Goal: Task Accomplishment & Management: Use online tool/utility

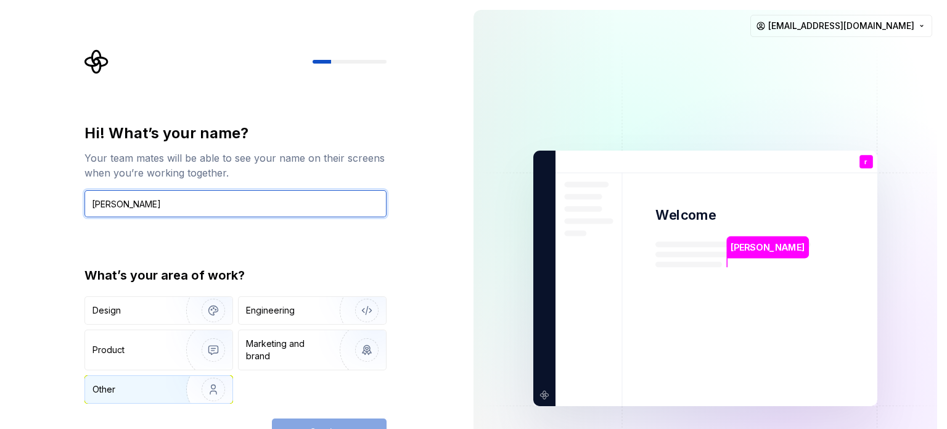
type input "[PERSON_NAME]"
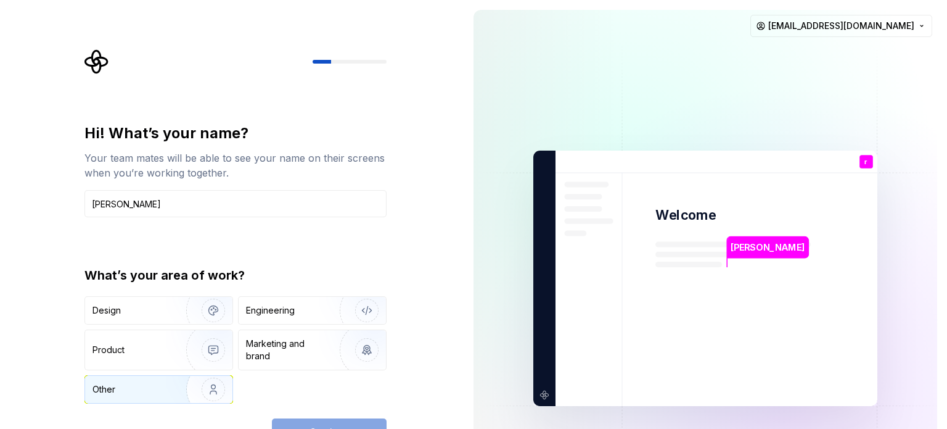
click at [195, 382] on img "button" at bounding box center [205, 389] width 79 height 83
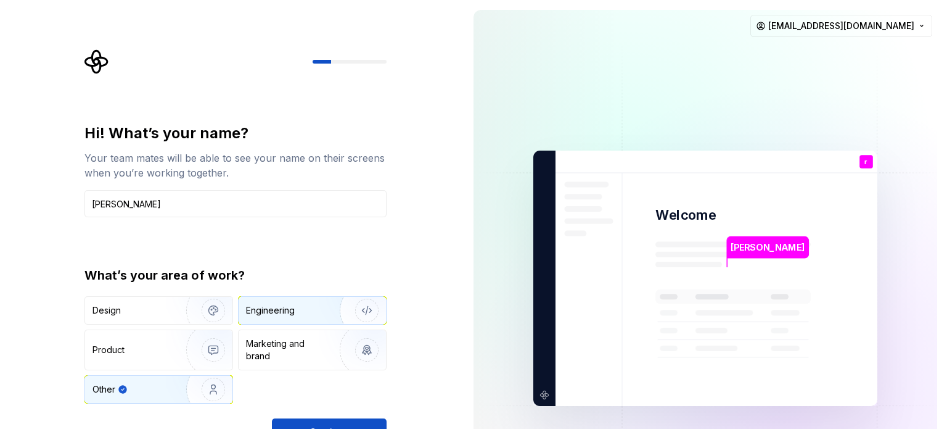
click at [350, 304] on img "button" at bounding box center [358, 310] width 79 height 83
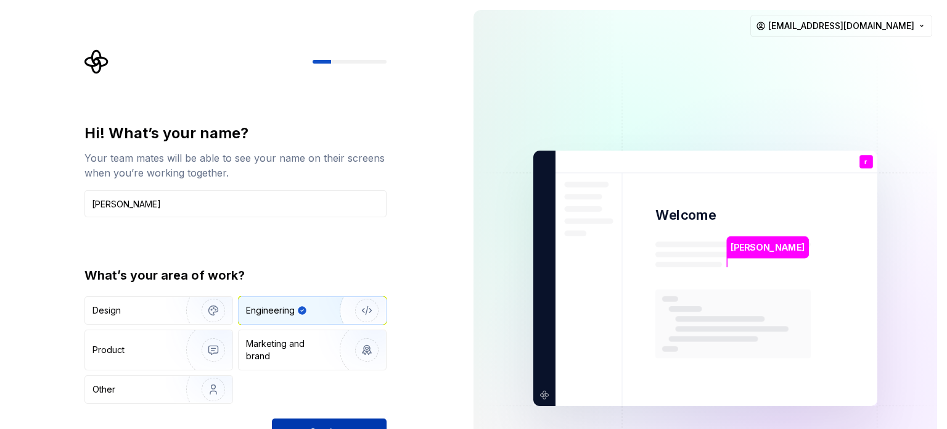
click at [376, 419] on button "Continue" at bounding box center [329, 431] width 115 height 27
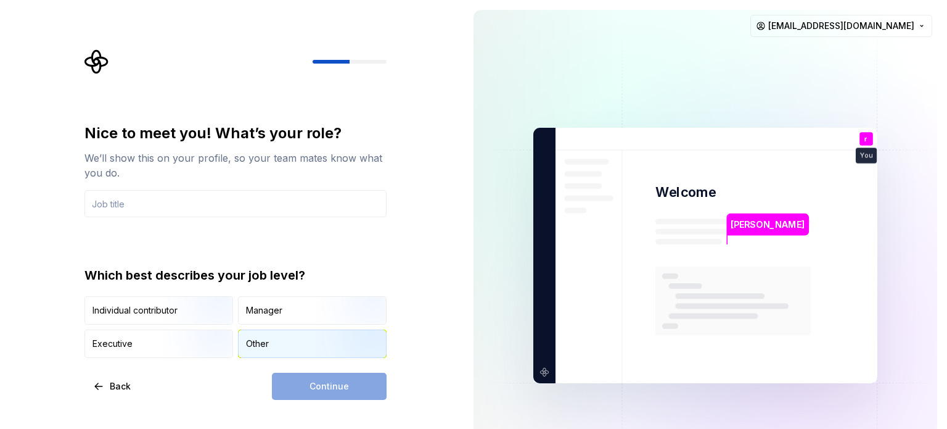
click at [250, 341] on div "Other" at bounding box center [257, 343] width 23 height 12
click at [190, 313] on img "button" at bounding box center [202, 325] width 79 height 83
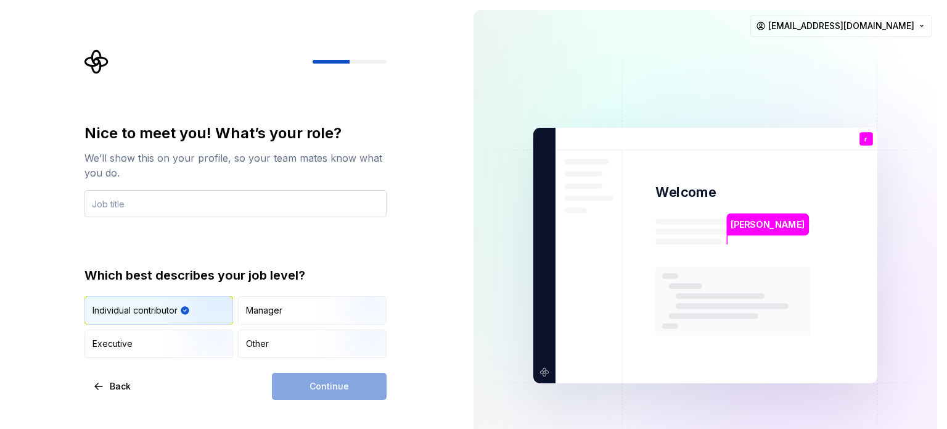
click at [138, 200] on input "text" at bounding box center [235, 203] width 302 height 27
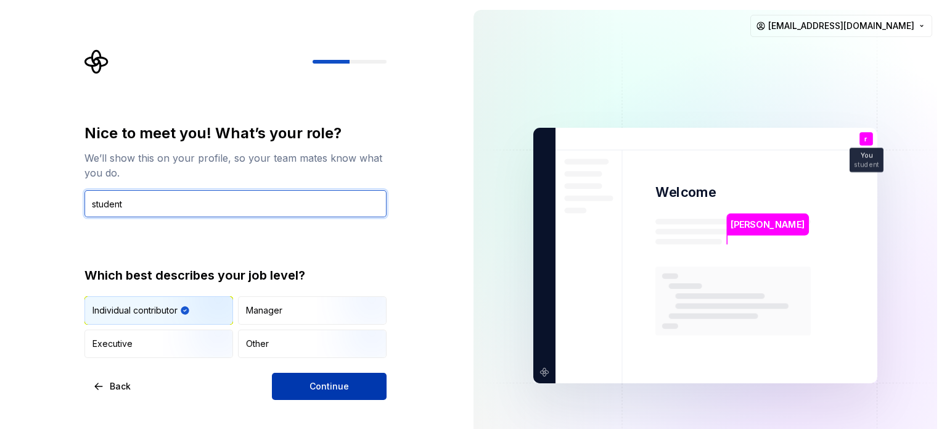
type input "student"
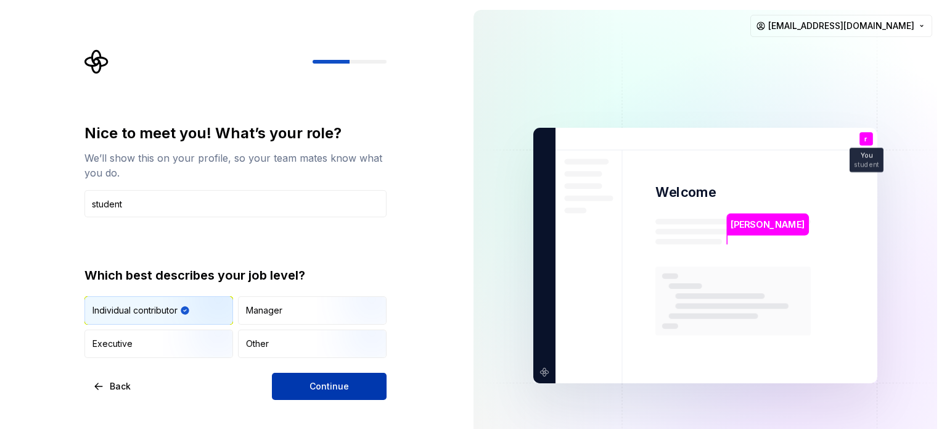
click at [340, 380] on span "Continue" at bounding box center [329, 386] width 39 height 12
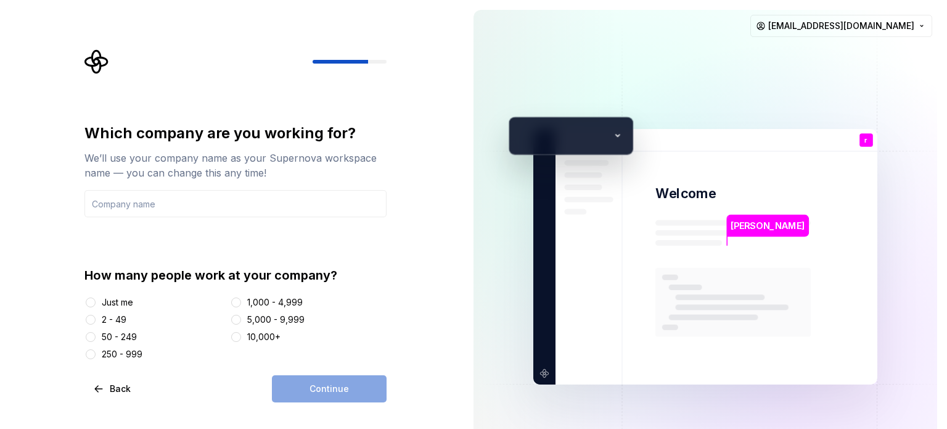
click at [110, 300] on div "Just me" at bounding box center [117, 302] width 31 height 12
click at [96, 300] on button "Just me" at bounding box center [91, 302] width 10 height 10
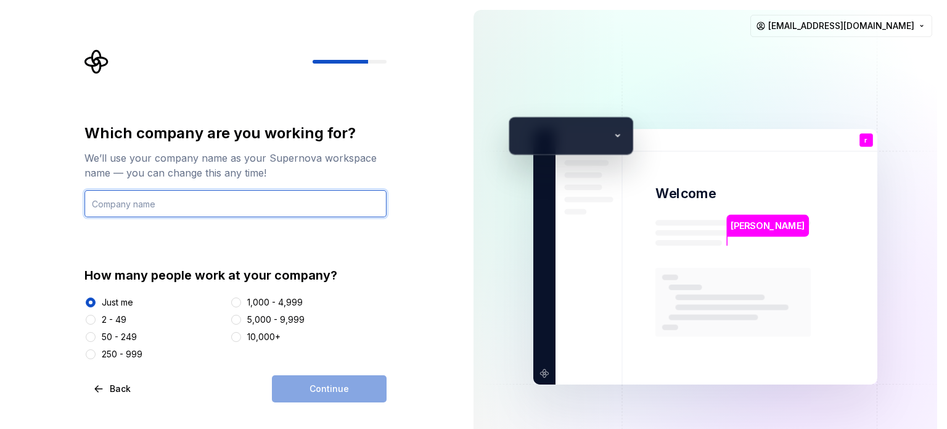
click at [170, 204] on input "text" at bounding box center [235, 203] width 302 height 27
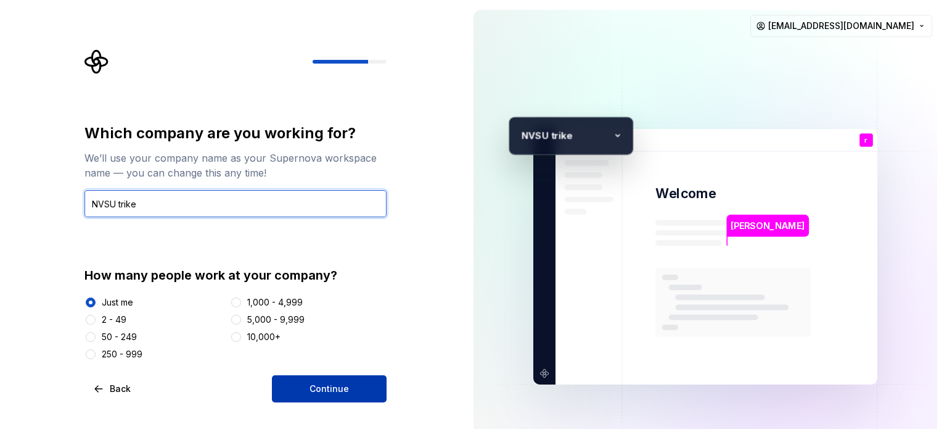
type input "NVSU trike"
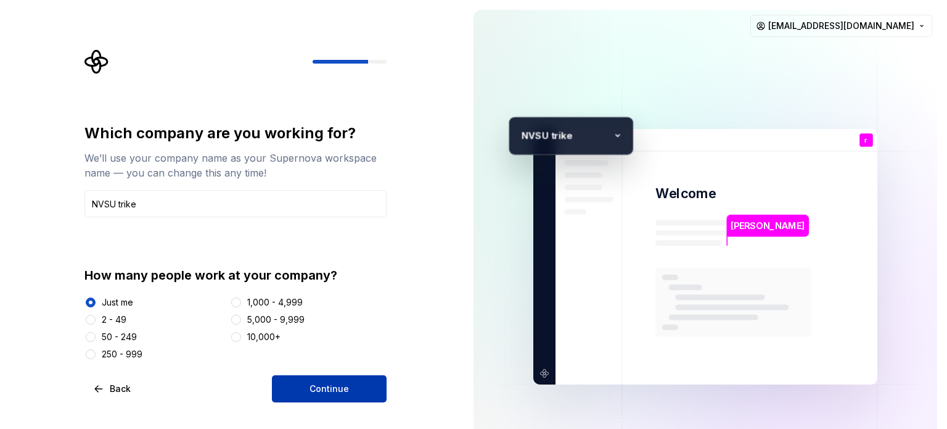
click at [298, 377] on button "Continue" at bounding box center [329, 388] width 115 height 27
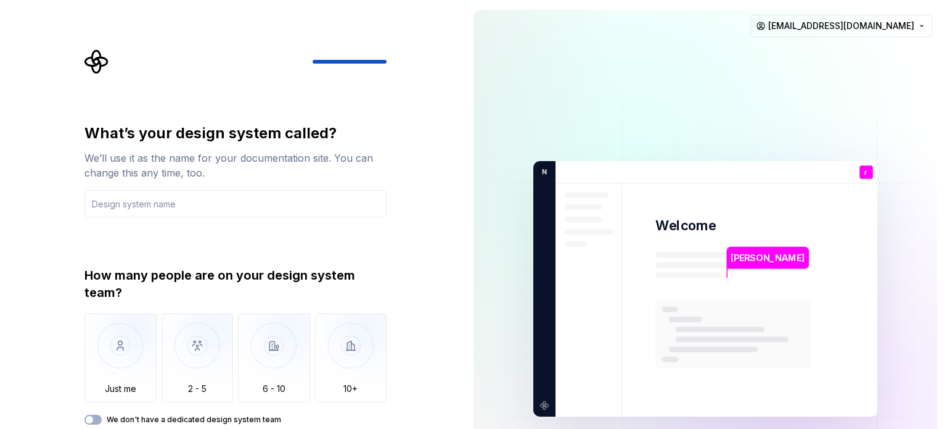
click at [158, 335] on div "Just me 2 - 5 6 - 10 10+" at bounding box center [235, 357] width 302 height 89
click at [133, 337] on img "button" at bounding box center [120, 354] width 72 height 83
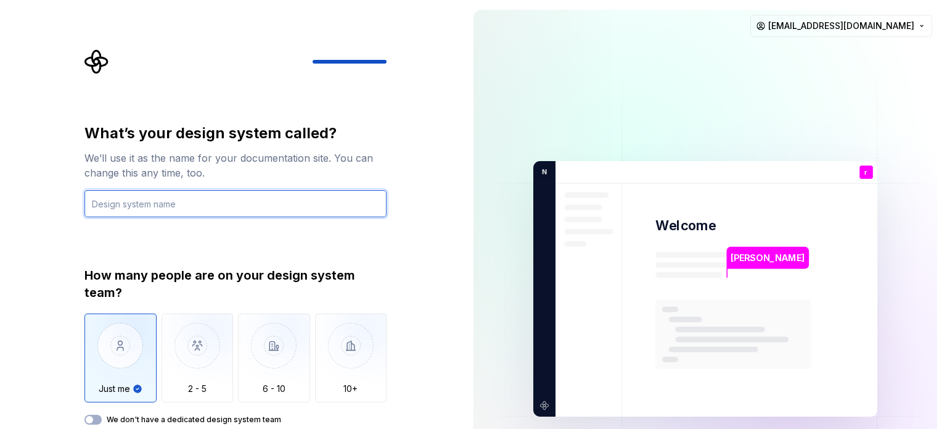
click at [117, 203] on input "text" at bounding box center [235, 203] width 302 height 27
type input "Tricycle booking"
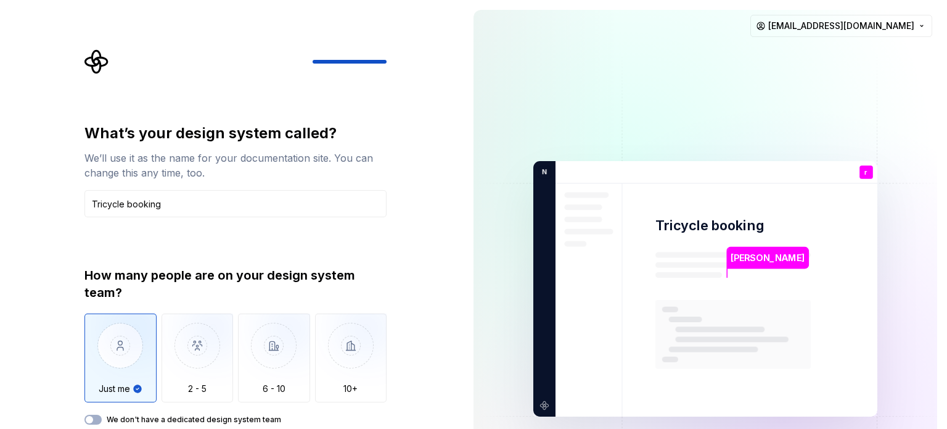
click at [436, 288] on div "What’s your design system called? We’ll use it as the name for your documentati…" at bounding box center [232, 288] width 464 height 577
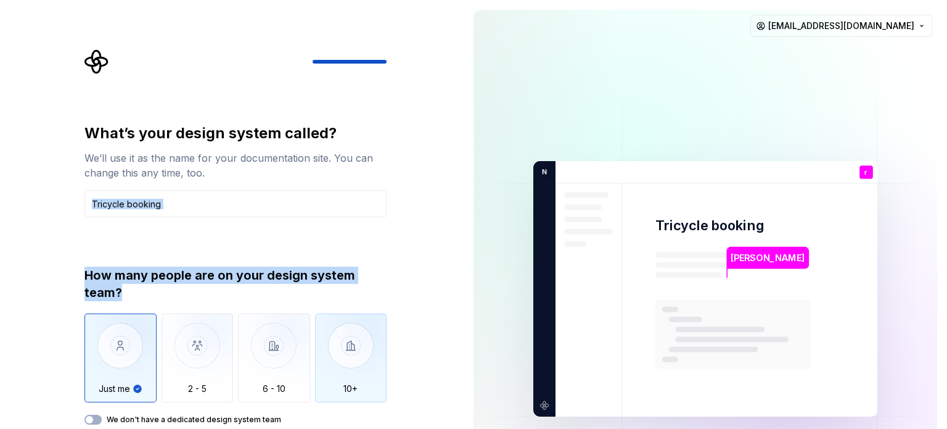
click at [358, 319] on img "button" at bounding box center [351, 354] width 72 height 83
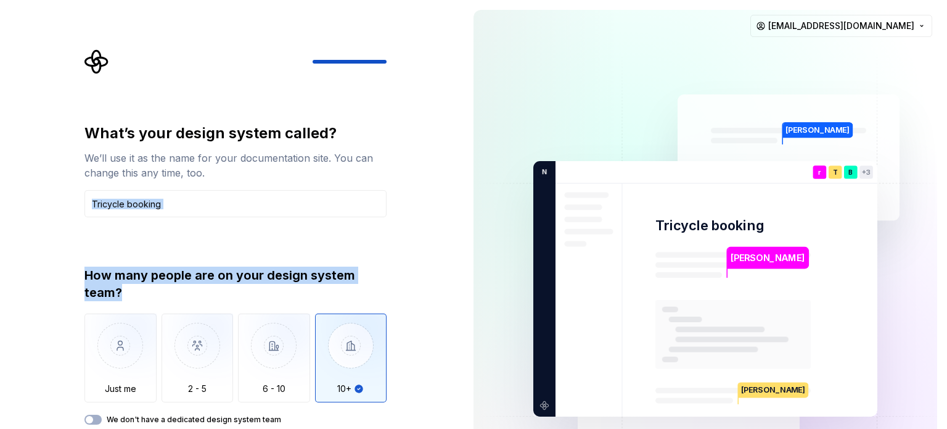
type button "More than 10"
click at [129, 344] on img "button" at bounding box center [120, 354] width 72 height 83
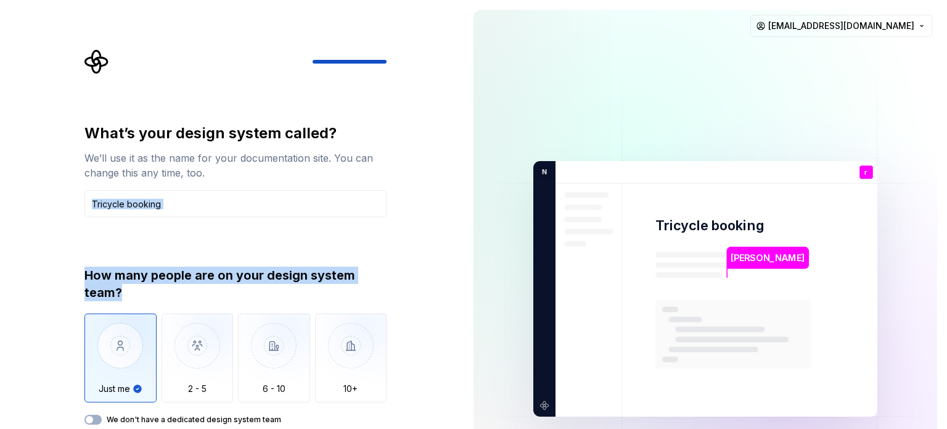
type button "Only one person"
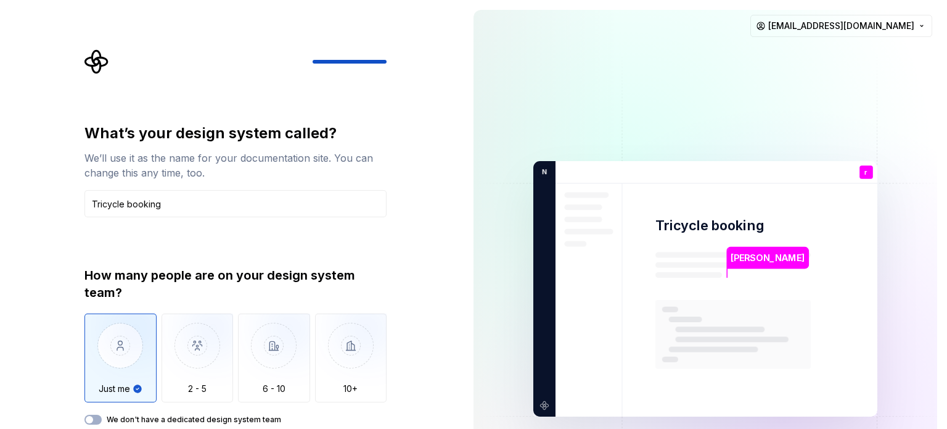
drag, startPoint x: 947, startPoint y: 162, endPoint x: 947, endPoint y: 187, distance: 24.7
click at [947, 187] on div "[PERSON_NAME] Tricycle booking r You student T B +3 N VSU trike [PERSON_NAME] […" at bounding box center [705, 288] width 483 height 577
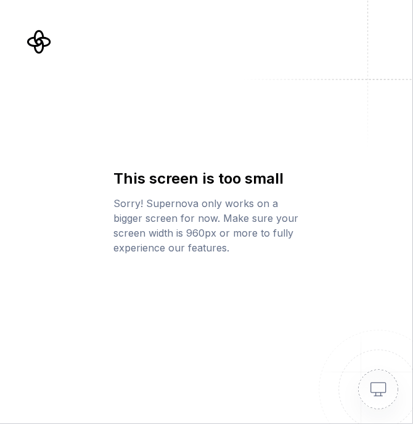
click at [377, 392] on img at bounding box center [363, 375] width 99 height 99
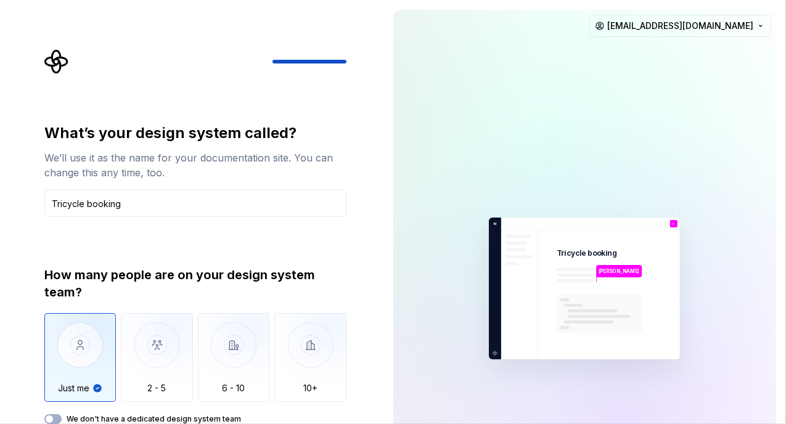
click at [52, 413] on div "How many people are on your design system team? Just me 2 - 5 6 - 10 10+ We don…" at bounding box center [195, 345] width 302 height 158
click at [54, 415] on button "We don't have a dedicated design system team" at bounding box center [52, 419] width 17 height 10
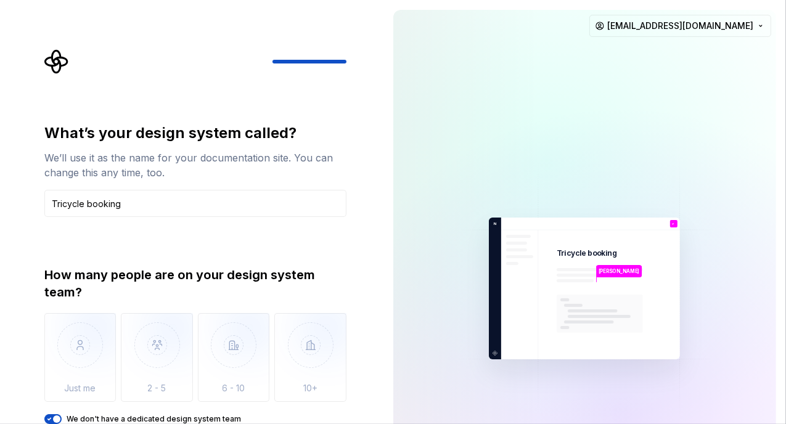
click at [49, 416] on icon "button" at bounding box center [49, 419] width 10 height 7
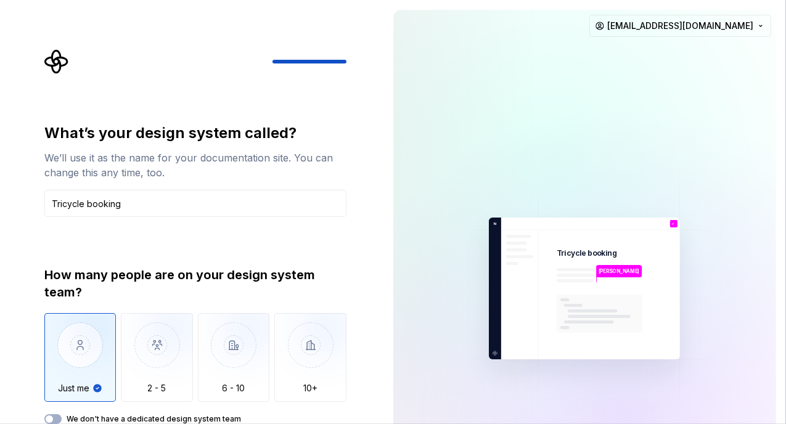
type button "on"
click at [44, 414] on button "We don't have a dedicated design system team" at bounding box center [52, 419] width 17 height 10
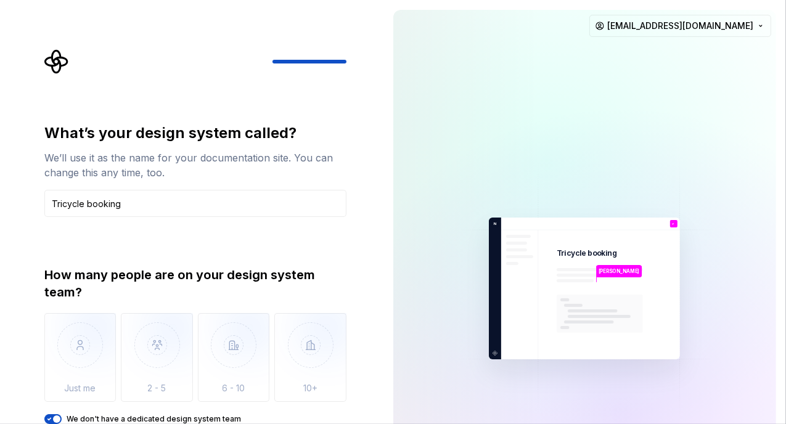
click at [44, 414] on button "We don't have a dedicated design system team" at bounding box center [52, 419] width 17 height 10
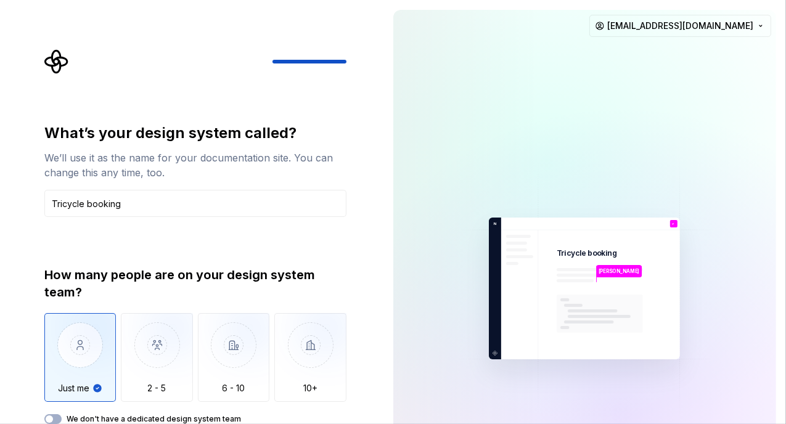
click at [44, 414] on button "We don't have a dedicated design system team" at bounding box center [52, 419] width 17 height 10
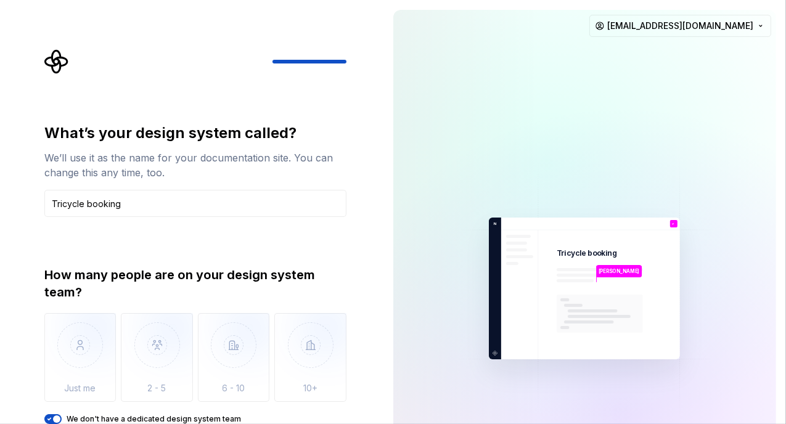
click at [375, 244] on div "What’s your design system called? We’ll use it as the name for your documentati…" at bounding box center [192, 288] width 384 height 577
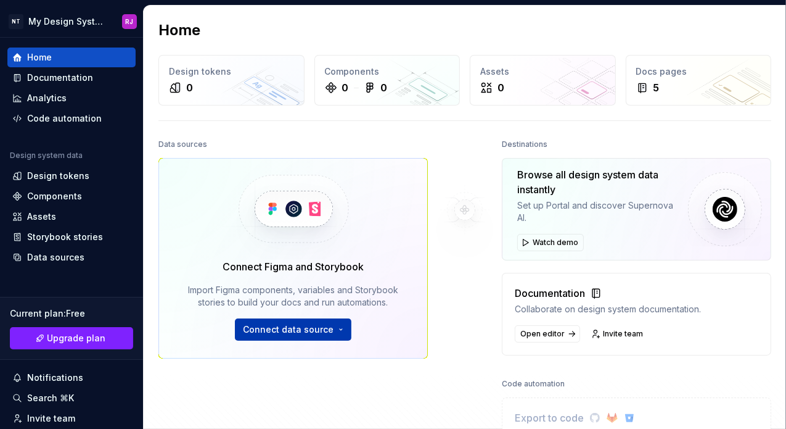
click at [331, 327] on button "Connect data source" at bounding box center [293, 329] width 117 height 22
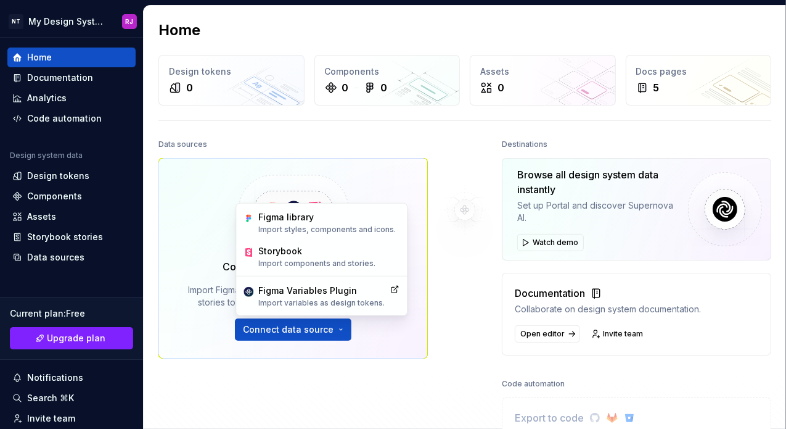
click at [438, 110] on div "Home Design tokens 0 Components 0 0 Assets 0 Docs pages 5 Data sources Connect …" at bounding box center [465, 261] width 643 height 511
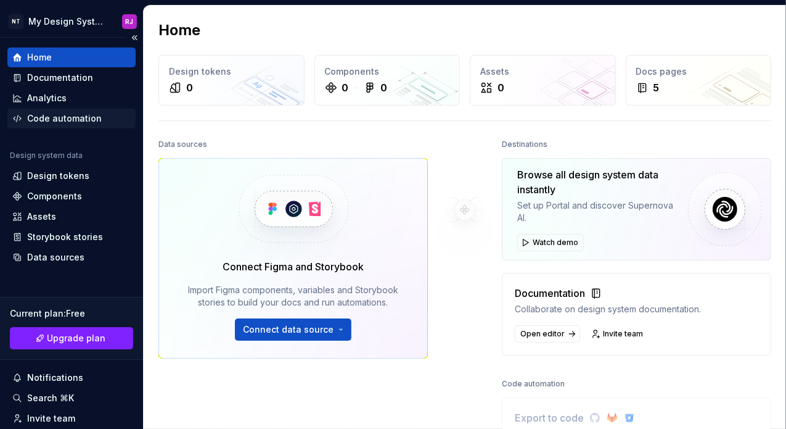
click at [75, 115] on div "Code automation" at bounding box center [64, 118] width 75 height 12
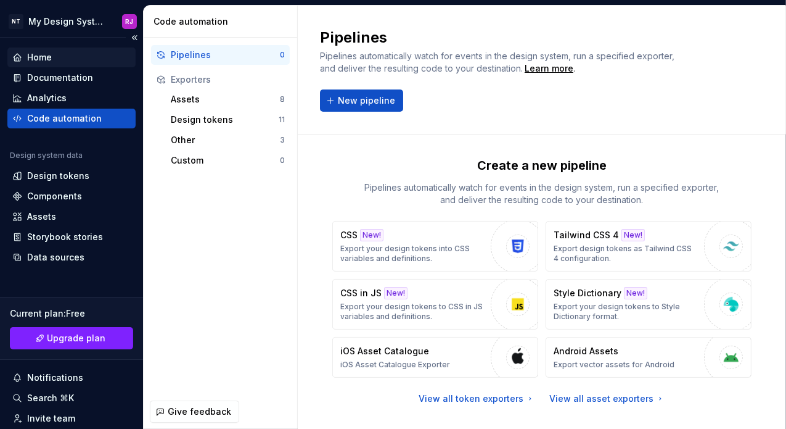
click at [35, 51] on div "Home" at bounding box center [39, 57] width 25 height 12
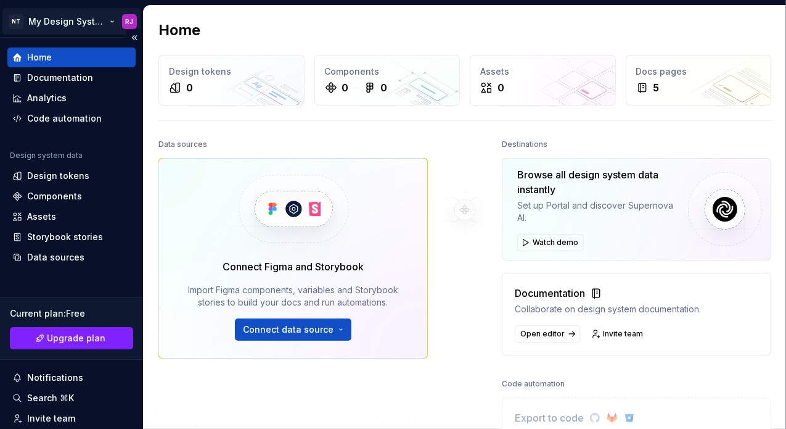
click at [111, 14] on html "NT My Design System RJ Home Documentation Analytics Code automation Design syst…" at bounding box center [393, 214] width 786 height 429
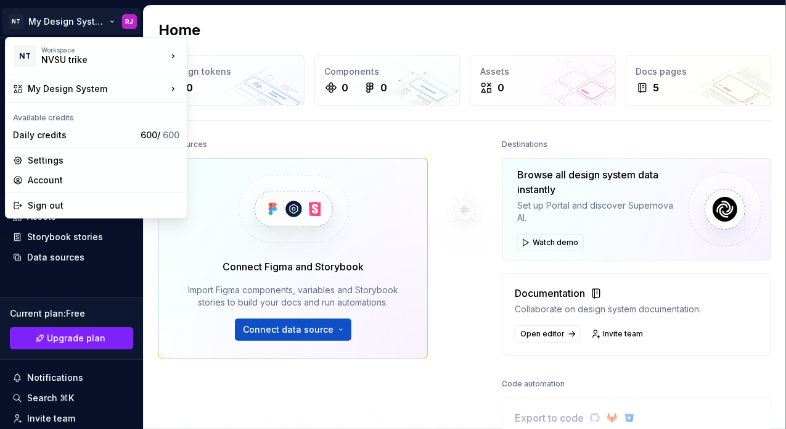
click at [75, 292] on html "NT My Design System RJ Home Documentation Analytics Code automation Design syst…" at bounding box center [393, 214] width 786 height 429
